Goal: Find specific fact: Find specific page/section

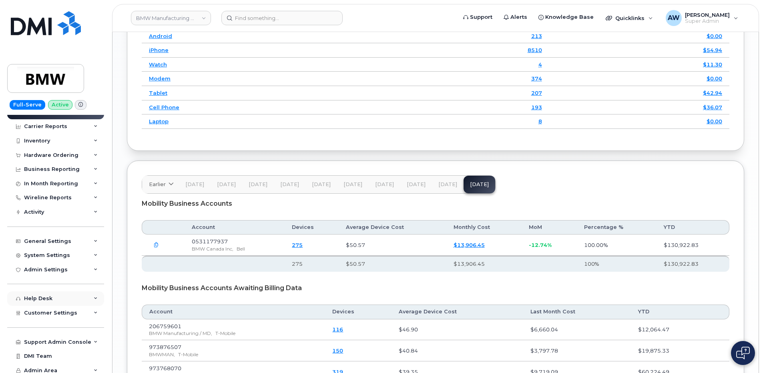
scroll to position [14, 0]
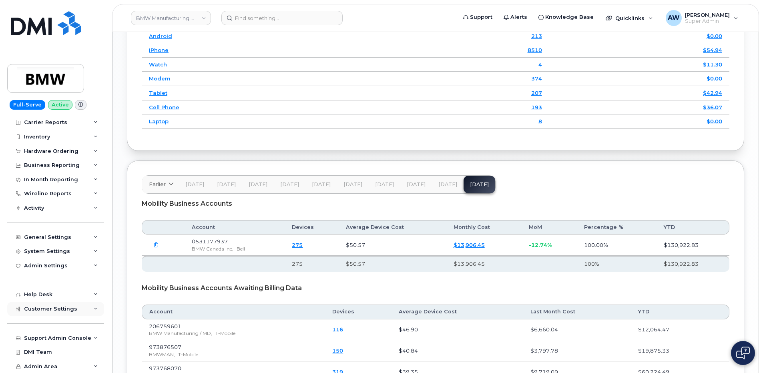
click at [82, 314] on div "Customer Settings" at bounding box center [55, 309] width 97 height 14
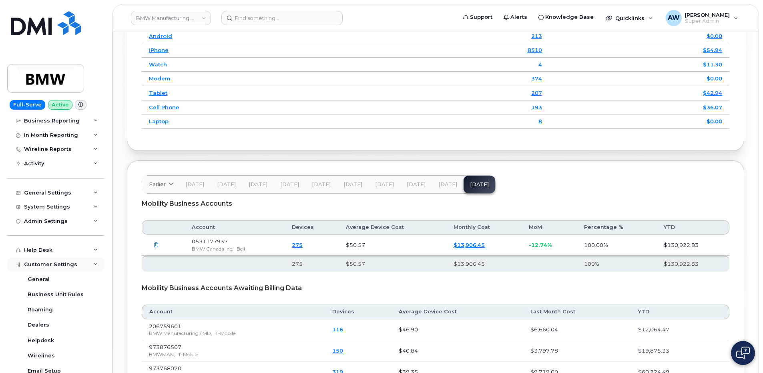
scroll to position [174, 0]
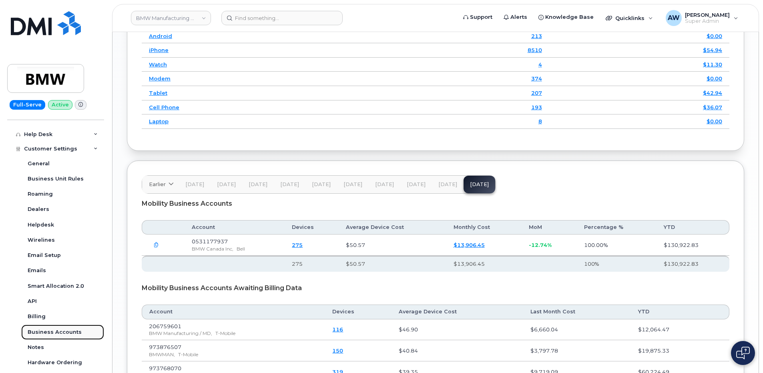
click at [66, 329] on div "Business Accounts" at bounding box center [55, 332] width 54 height 7
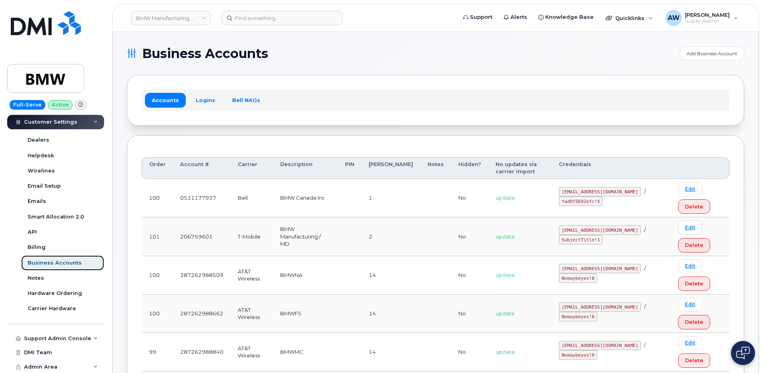
scroll to position [244, 0]
click at [207, 95] on link "Logins" at bounding box center [205, 100] width 33 height 14
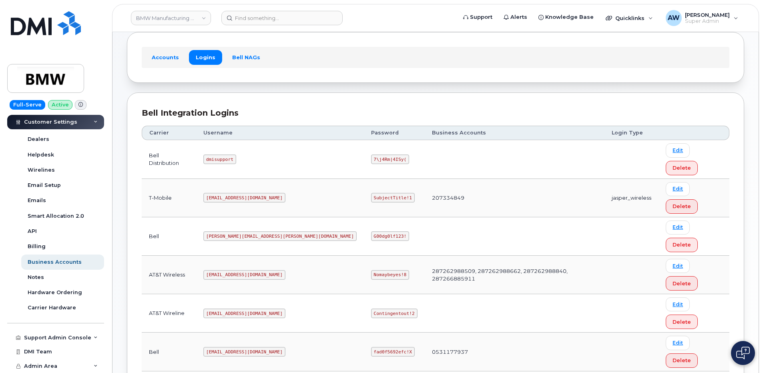
scroll to position [48, 0]
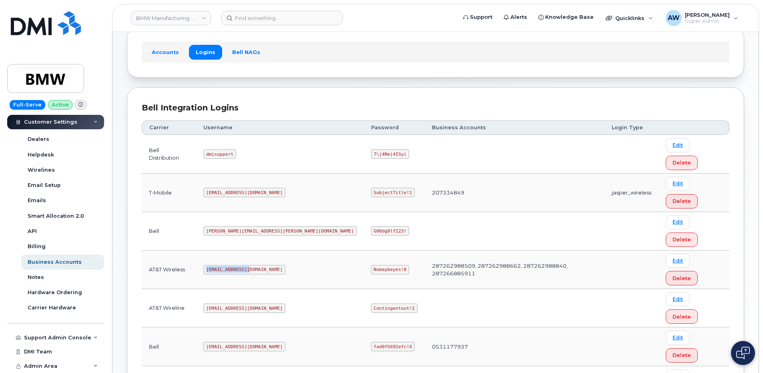
drag, startPoint x: 216, startPoint y: 207, endPoint x: 258, endPoint y: 211, distance: 42.2
click at [258, 265] on code "[EMAIL_ADDRESS][DOMAIN_NAME]" at bounding box center [244, 270] width 82 height 10
copy code "[EMAIL_ADDRESS][DOMAIN_NAME]"
drag, startPoint x: 301, startPoint y: 209, endPoint x: 331, endPoint y: 209, distance: 29.6
click at [371, 265] on code "Nomaybeyes!8" at bounding box center [390, 270] width 38 height 10
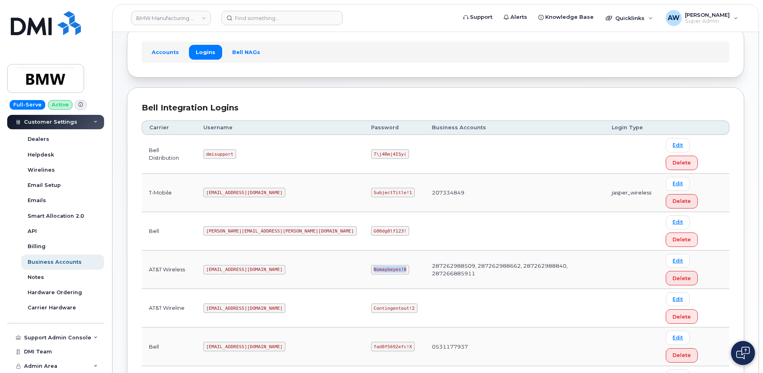
copy code "Nomaybeyes!8"
